Goal: Task Accomplishment & Management: Use online tool/utility

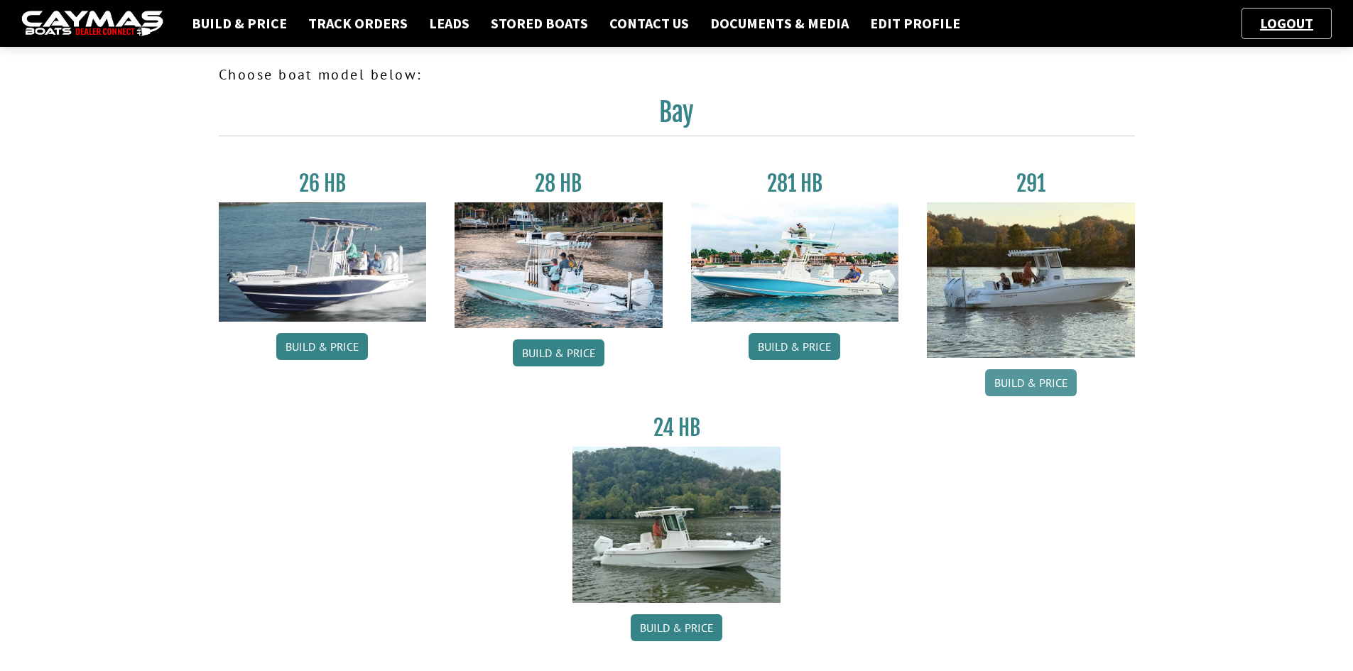
click at [1022, 381] on link "Build & Price" at bounding box center [1031, 382] width 92 height 27
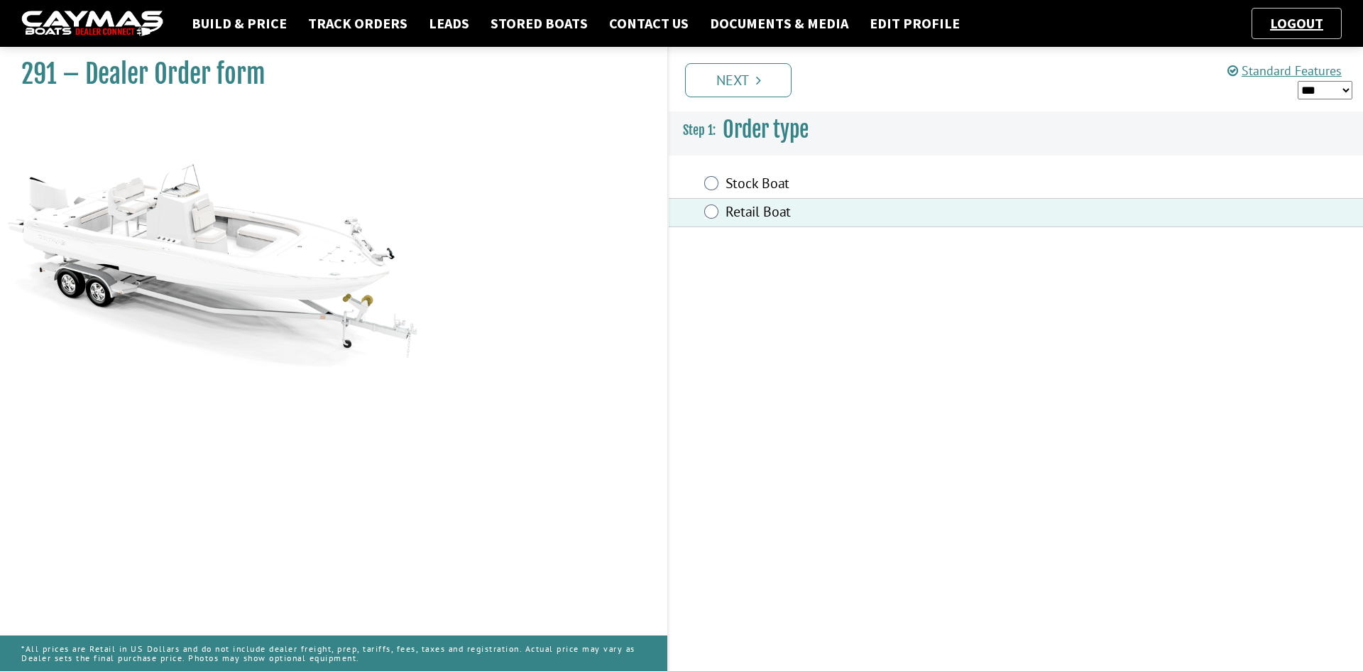
click at [724, 82] on link "Next" at bounding box center [738, 80] width 107 height 34
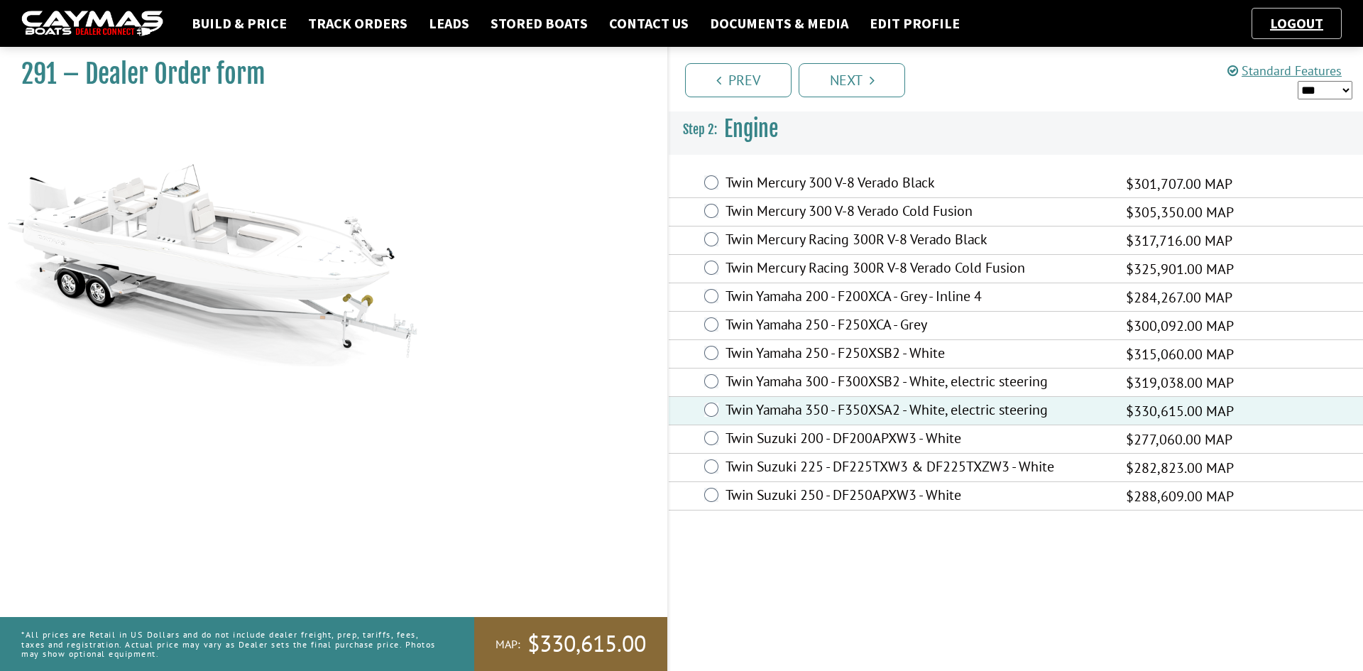
click at [710, 391] on div "Twin Yamaha 300 - F300XSB2 - White, electric steering $319,038.00 MAP $207,375.…" at bounding box center [1016, 383] width 695 height 28
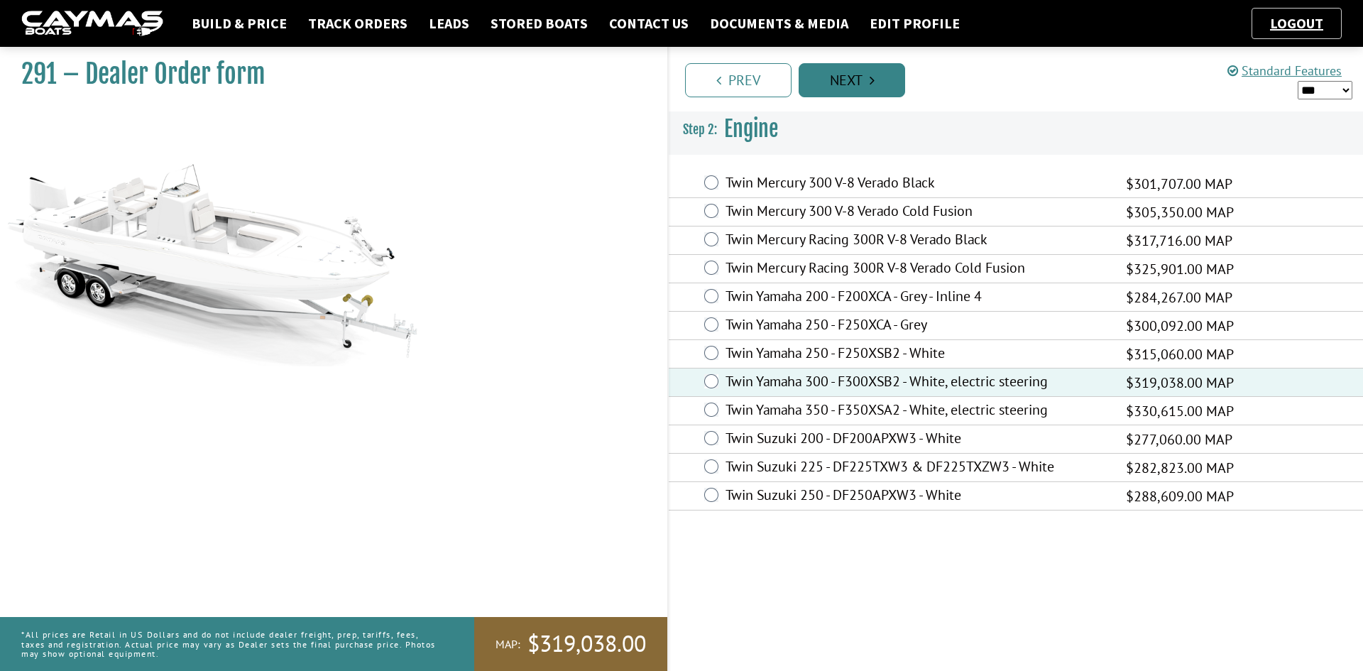
click at [880, 87] on link "Next" at bounding box center [852, 80] width 107 height 34
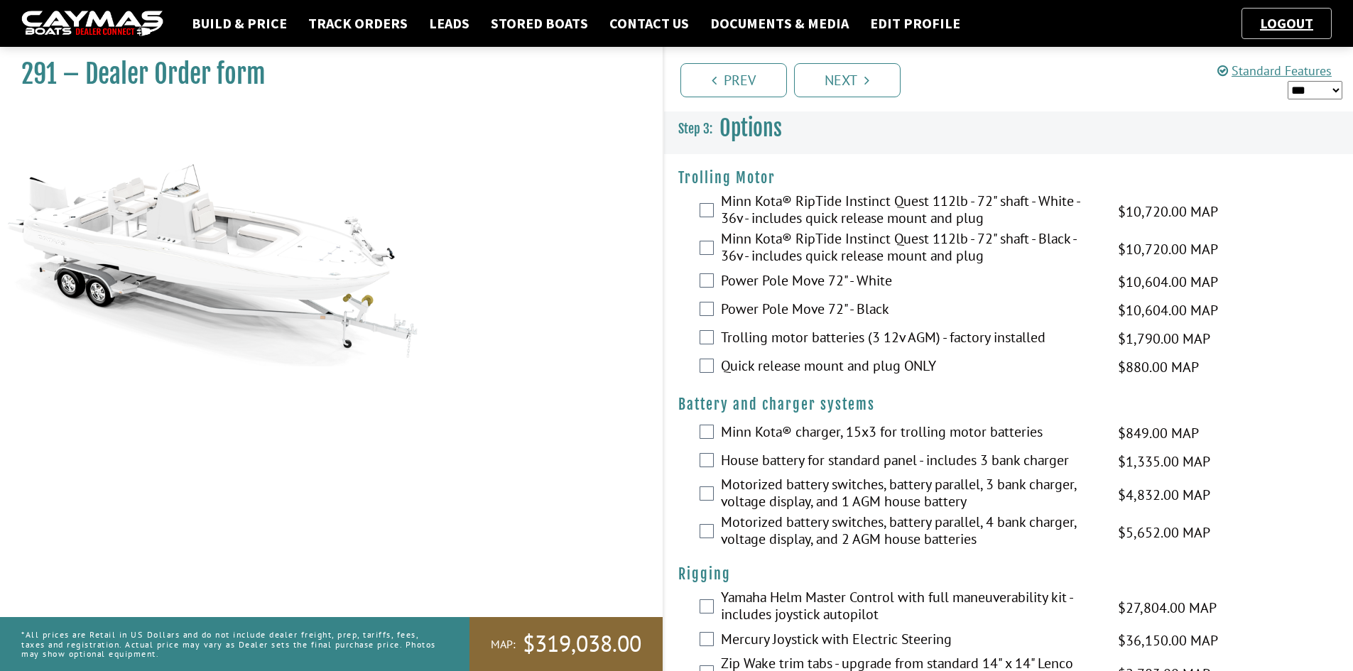
click at [716, 281] on div "Power Pole Move 72" - White $10,604.00 MAP $10,604.00 MSRP $6,893.00 $9,190.00" at bounding box center [1009, 282] width 690 height 28
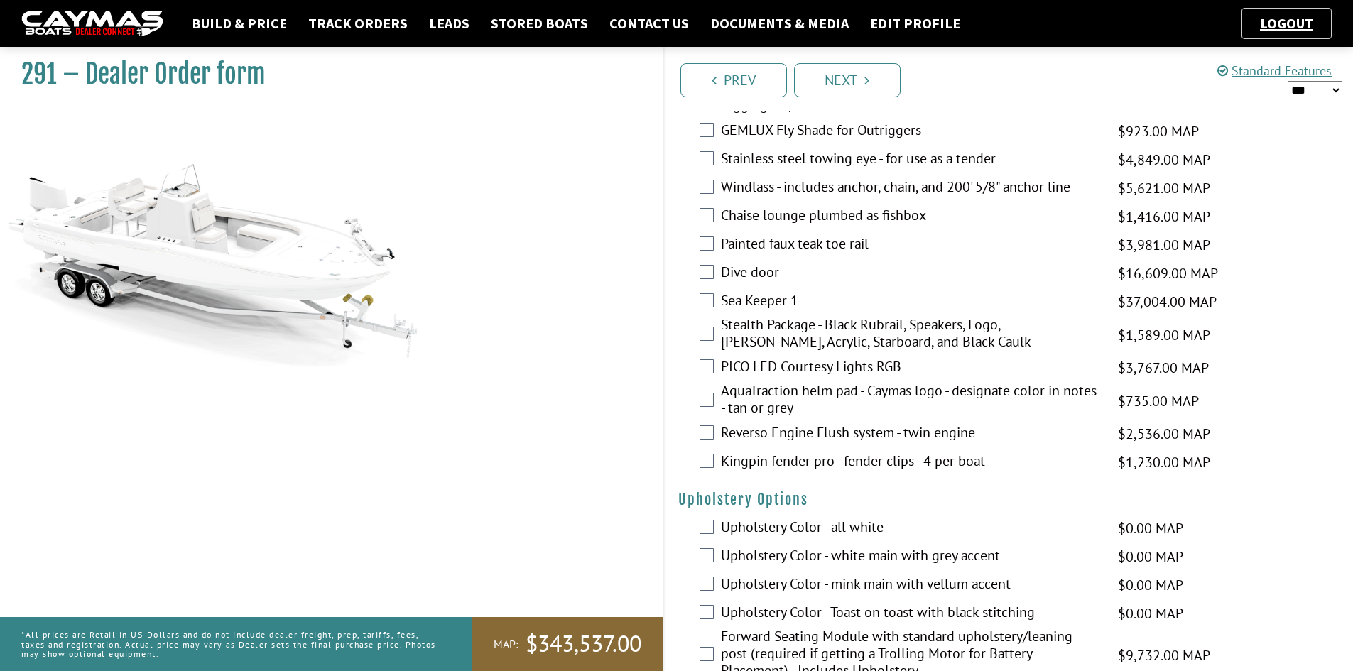
scroll to position [2059, 0]
